Goal: Transaction & Acquisition: Purchase product/service

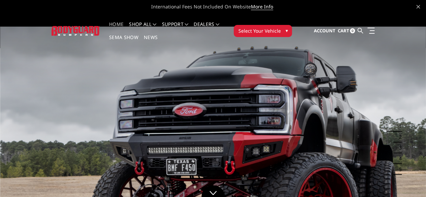
click at [280, 27] on span "Select Your Vehicle" at bounding box center [259, 30] width 42 height 7
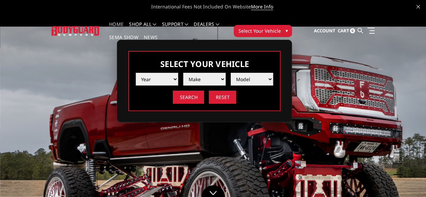
click at [178, 73] on select "Year [DATE] 2024 2023 2022 2021 2020 2019 2018 2017 2016 2015 2014 2013 2012 20…" at bounding box center [157, 79] width 42 height 13
select select "yr_2023"
click at [178, 73] on select "Year [DATE] 2024 2023 2022 2021 2020 2019 2018 2017 2016 2015 2014 2013 2012 20…" at bounding box center [157, 79] width 42 height 13
click at [226, 73] on select "Make Chevrolet Ford GMC Ram Toyota" at bounding box center [204, 79] width 42 height 13
select select "mk_chevrolet"
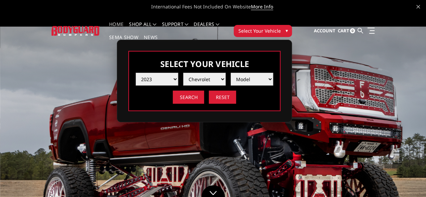
click at [226, 73] on select "Make Chevrolet Ford GMC Ram Toyota" at bounding box center [204, 79] width 42 height 13
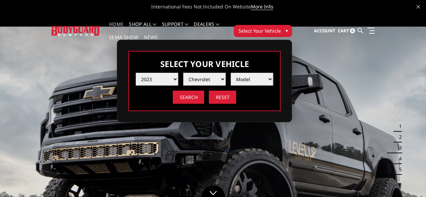
click at [273, 75] on select "Model Silverado 1500 Silverado 2500 / 3500 Silverado 4500 / 5500 / 6500" at bounding box center [252, 79] width 42 height 13
select select "md_silverado-2500-3500"
click at [273, 73] on select "Model Silverado 1500 Silverado 2500 / 3500 Silverado 4500 / 5500 / 6500" at bounding box center [252, 79] width 42 height 13
click at [204, 93] on input "Search" at bounding box center [188, 97] width 31 height 13
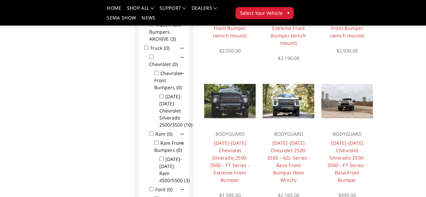
scroll to position [176, 0]
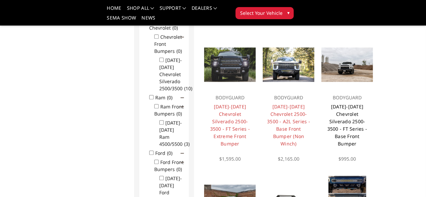
click at [367, 127] on link "2020-2023 Chevrolet Silverado 2500-3500 - FT Series - Base Front Bumper" at bounding box center [347, 124] width 40 height 43
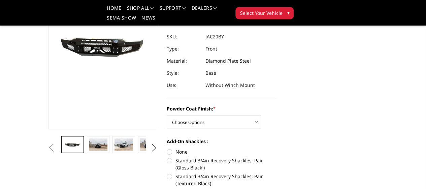
scroll to position [102, 0]
click at [89, 151] on img at bounding box center [98, 144] width 18 height 12
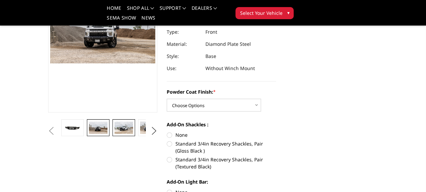
click at [114, 134] on img at bounding box center [123, 128] width 18 height 12
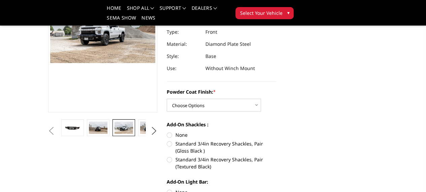
scroll to position [119, 0]
click at [140, 133] on img at bounding box center [149, 127] width 18 height 12
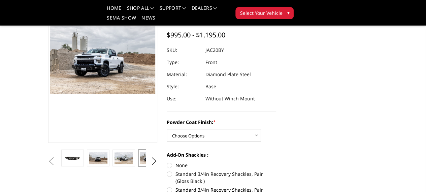
scroll to position [90, 0]
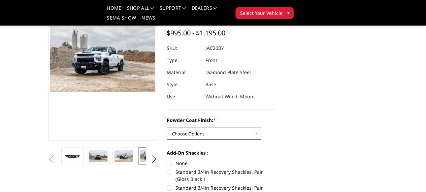
click at [194, 127] on select "Choose Options Bare Metal Gloss Black Powder Coat Textured Black Powder Coat" at bounding box center [214, 133] width 94 height 13
select select "3364"
click at [167, 127] on select "Choose Options Bare Metal Gloss Black Powder Coat Textured Black Powder Coat" at bounding box center [214, 133] width 94 height 13
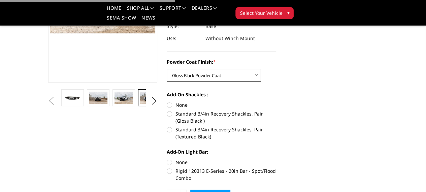
scroll to position [148, 0]
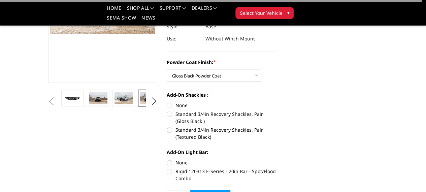
click at [167, 102] on label "None" at bounding box center [221, 105] width 109 height 7
click at [167, 102] on input "None" at bounding box center [167, 102] width 0 height 0
radio input "true"
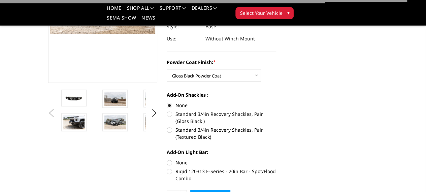
click at [167, 168] on label "Rigid 120313 E-Series - 20in Bar - Spot/Flood Combo" at bounding box center [221, 175] width 109 height 14
click at [276, 159] on input "Rigid 120313 E-Series - 20in Bar - Spot/Flood Combo" at bounding box center [276, 159] width 0 height 0
radio input "true"
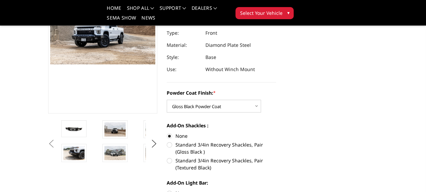
scroll to position [121, 0]
